Goal: Information Seeking & Learning: Learn about a topic

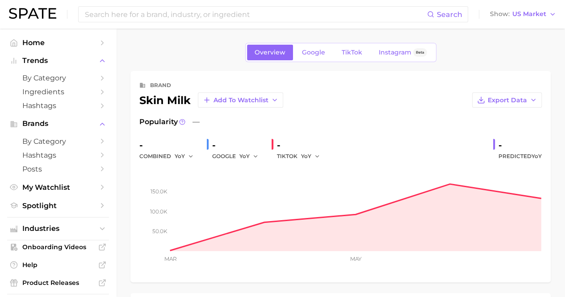
click at [206, 23] on div "Search Show US Market" at bounding box center [282, 14] width 547 height 29
click at [202, 14] on input at bounding box center [255, 14] width 343 height 15
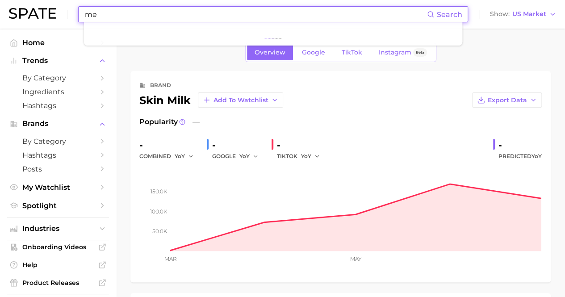
type input "m"
type input "n"
type input "r"
type input "g"
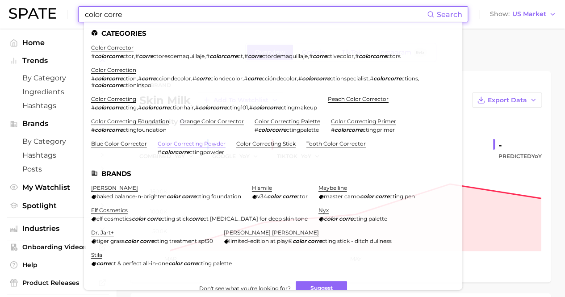
type input "color corre"
click at [180, 143] on link "color correcting powder" at bounding box center [192, 143] width 68 height 7
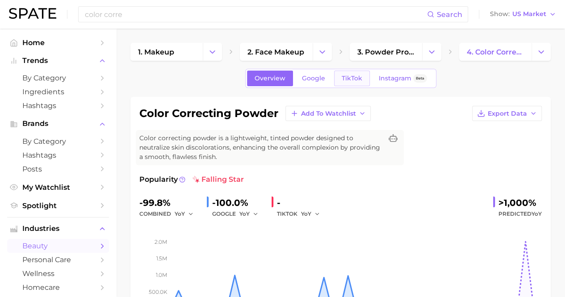
click at [351, 79] on span "TikTok" at bounding box center [352, 79] width 21 height 8
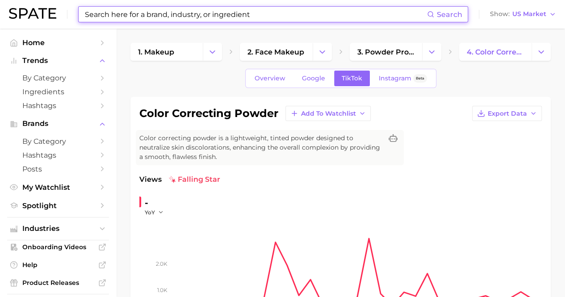
click at [173, 21] on input at bounding box center [255, 14] width 343 height 15
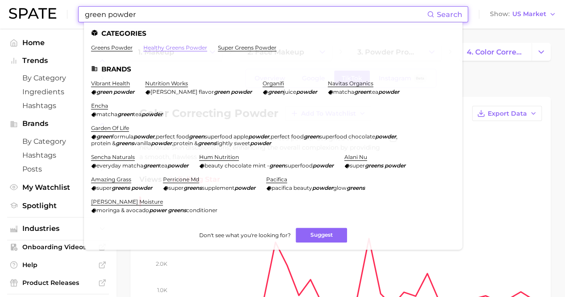
click at [161, 46] on link "healthy greens powder" at bounding box center [175, 47] width 64 height 7
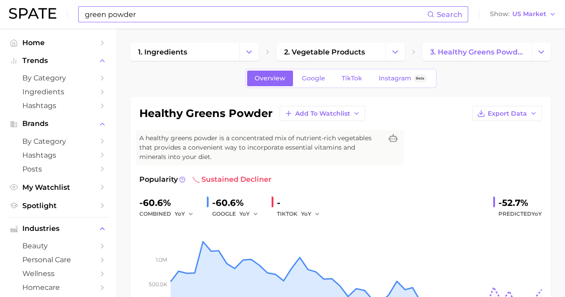
click at [176, 21] on input "green powder" at bounding box center [255, 14] width 343 height 15
type input "g"
click at [240, 13] on input at bounding box center [255, 14] width 343 height 15
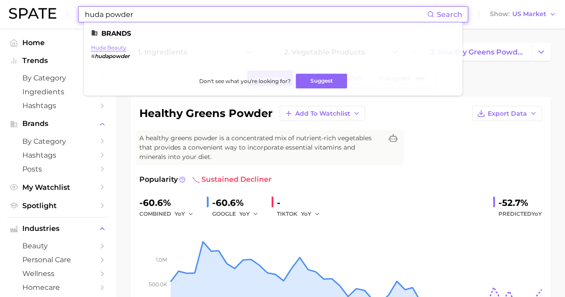
type input "huda powder"
click at [118, 47] on link "huda beauty" at bounding box center [108, 47] width 35 height 7
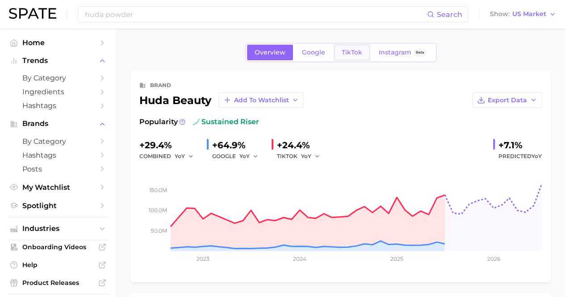
click at [343, 51] on span "TikTok" at bounding box center [352, 53] width 21 height 8
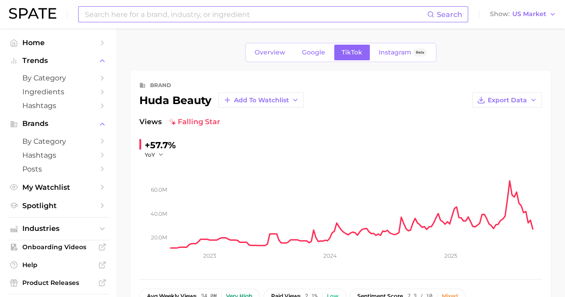
click at [181, 17] on input at bounding box center [255, 14] width 343 height 15
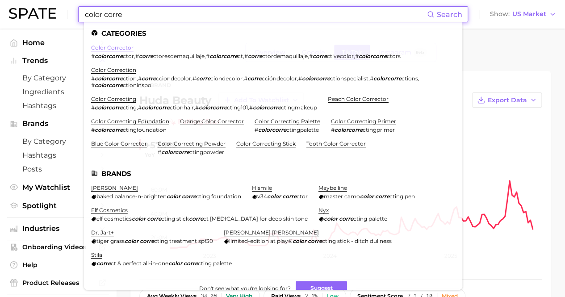
type input "color corre"
click at [118, 47] on link "color corrector" at bounding box center [112, 47] width 42 height 7
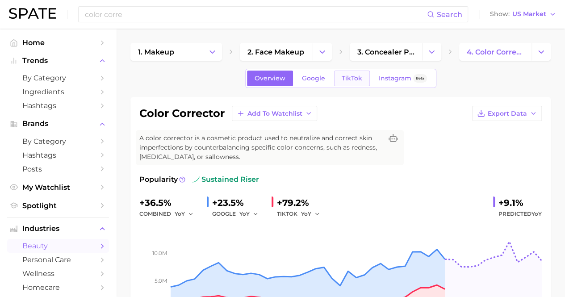
click at [345, 79] on span "TikTok" at bounding box center [352, 79] width 21 height 8
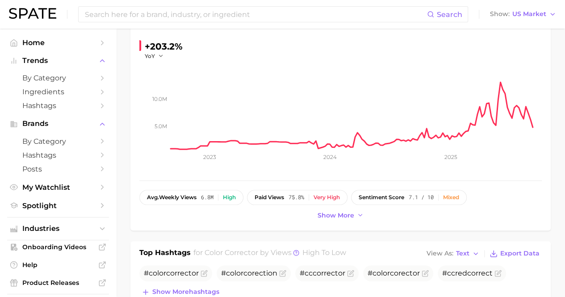
scroll to position [162, 0]
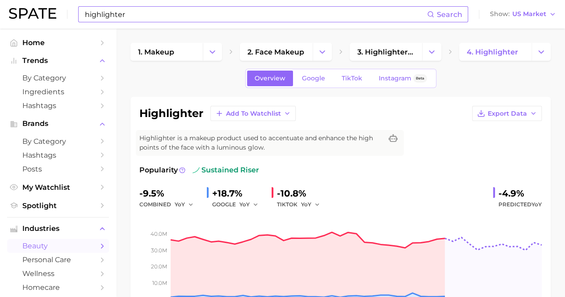
click at [187, 13] on input "highlighter" at bounding box center [255, 14] width 343 height 15
type input "h"
type input "c"
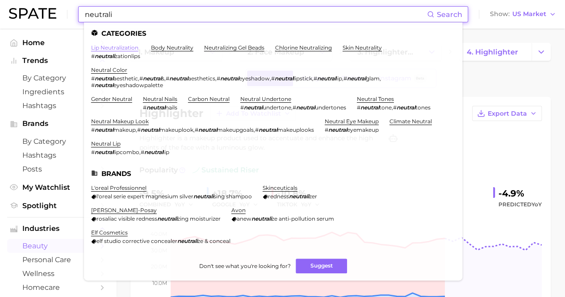
click at [124, 49] on link "lip neutralization" at bounding box center [114, 47] width 47 height 7
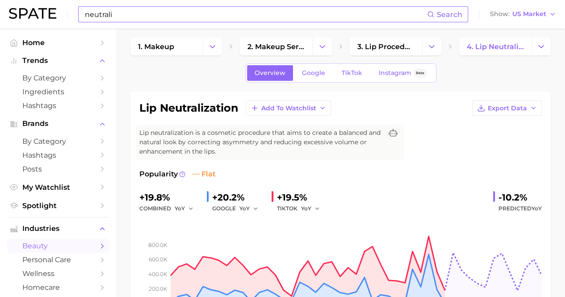
scroll to position [6, 0]
click at [158, 13] on input "neutrali" at bounding box center [255, 14] width 343 height 15
type input "n"
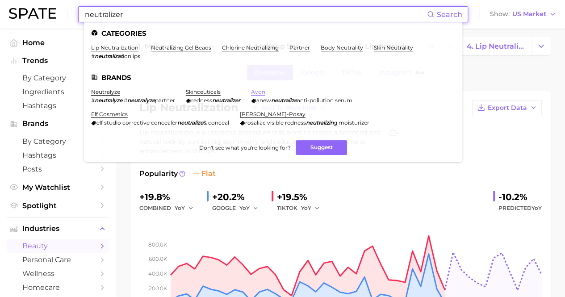
type input "neutralizer"
click at [265, 91] on link "avon" at bounding box center [258, 91] width 14 height 7
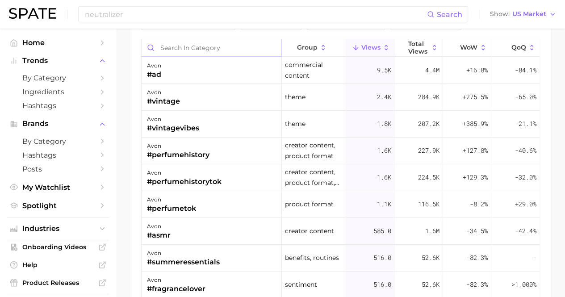
click at [220, 47] on input "Search in category" at bounding box center [212, 47] width 140 height 17
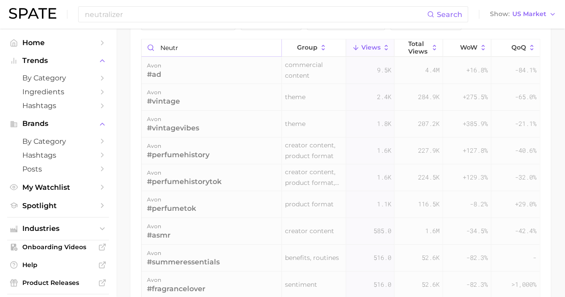
scroll to position [646, 0]
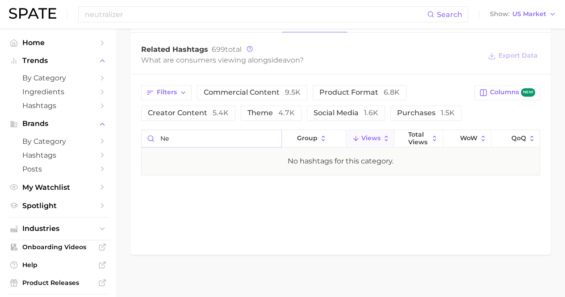
type input "n"
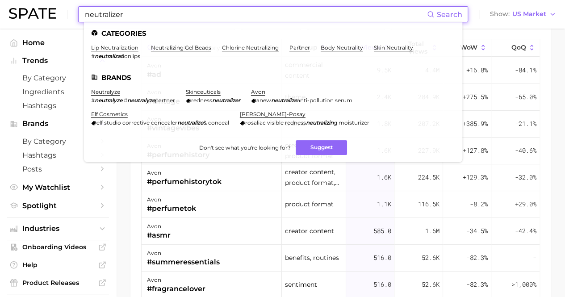
drag, startPoint x: 244, startPoint y: 16, endPoint x: 26, endPoint y: -3, distance: 218.7
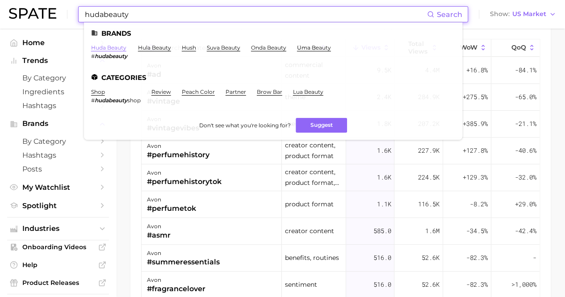
type input "hudabeauty"
click at [114, 48] on link "huda beauty" at bounding box center [108, 47] width 35 height 7
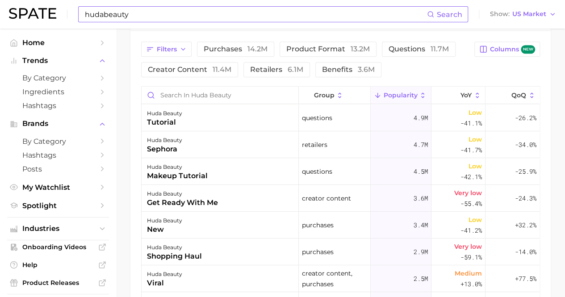
scroll to position [420, 0]
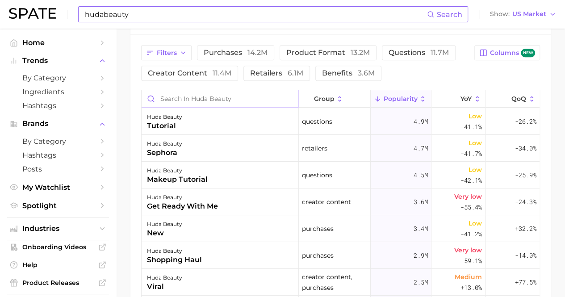
click at [221, 95] on input "Search in huda beauty" at bounding box center [220, 98] width 157 height 17
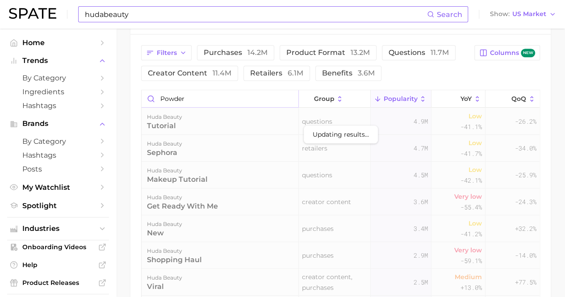
scroll to position [393, 0]
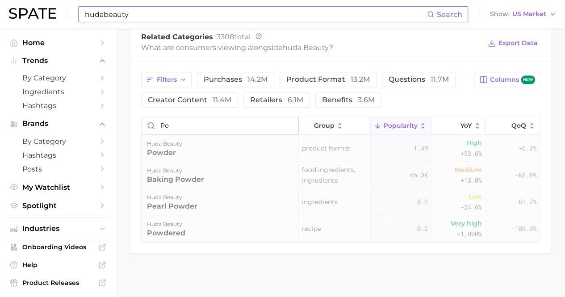
type input "p"
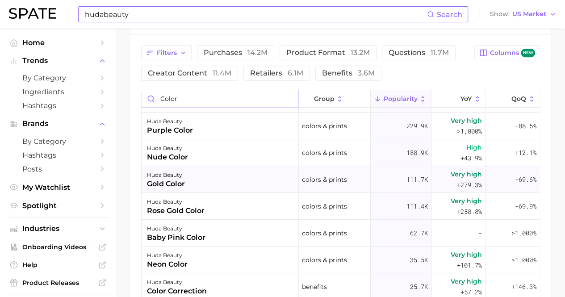
scroll to position [0, 0]
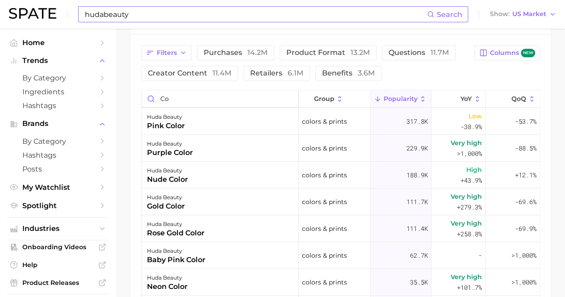
type input "c"
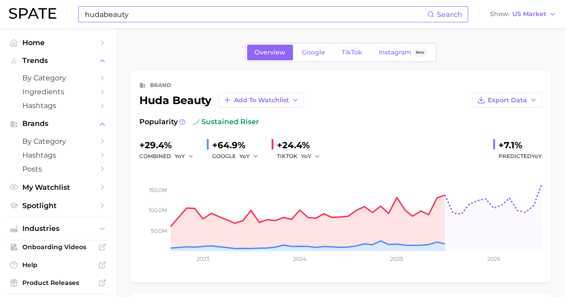
type input "green"
click at [212, 12] on input "hudabeauty" at bounding box center [255, 14] width 343 height 15
type input "h"
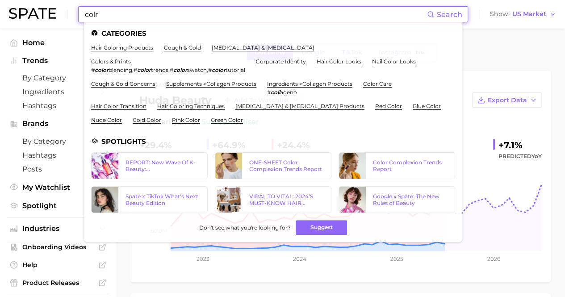
type input "colr"
